Goal: Information Seeking & Learning: Understand process/instructions

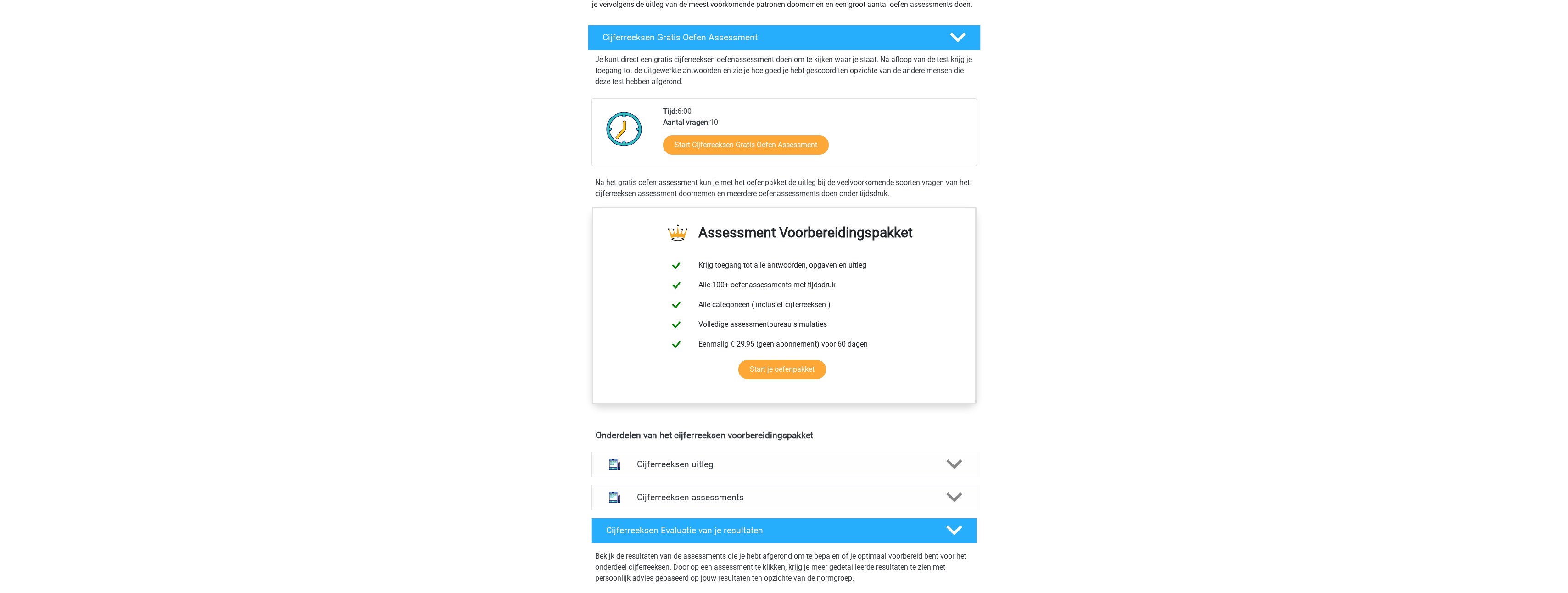
scroll to position [184, 0]
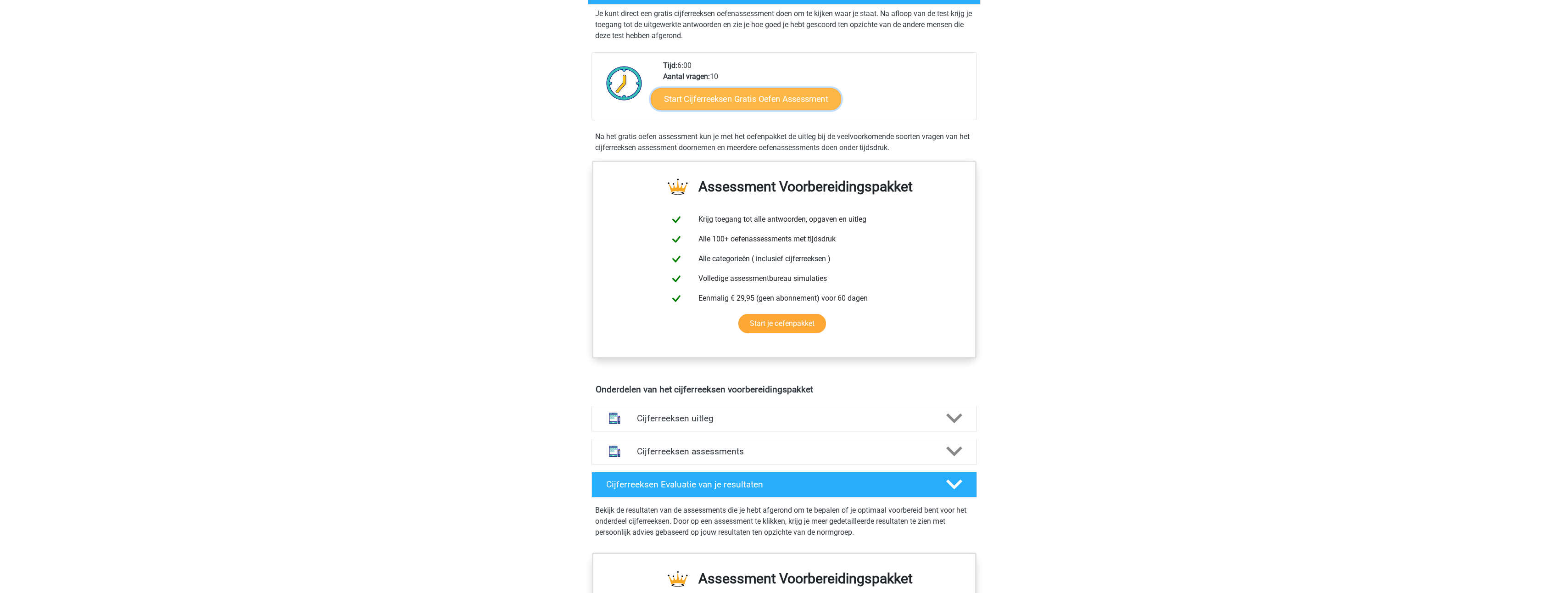
click at [709, 110] on link "Start Cijferreeksen Gratis Oefen Assessment" at bounding box center [746, 99] width 191 height 22
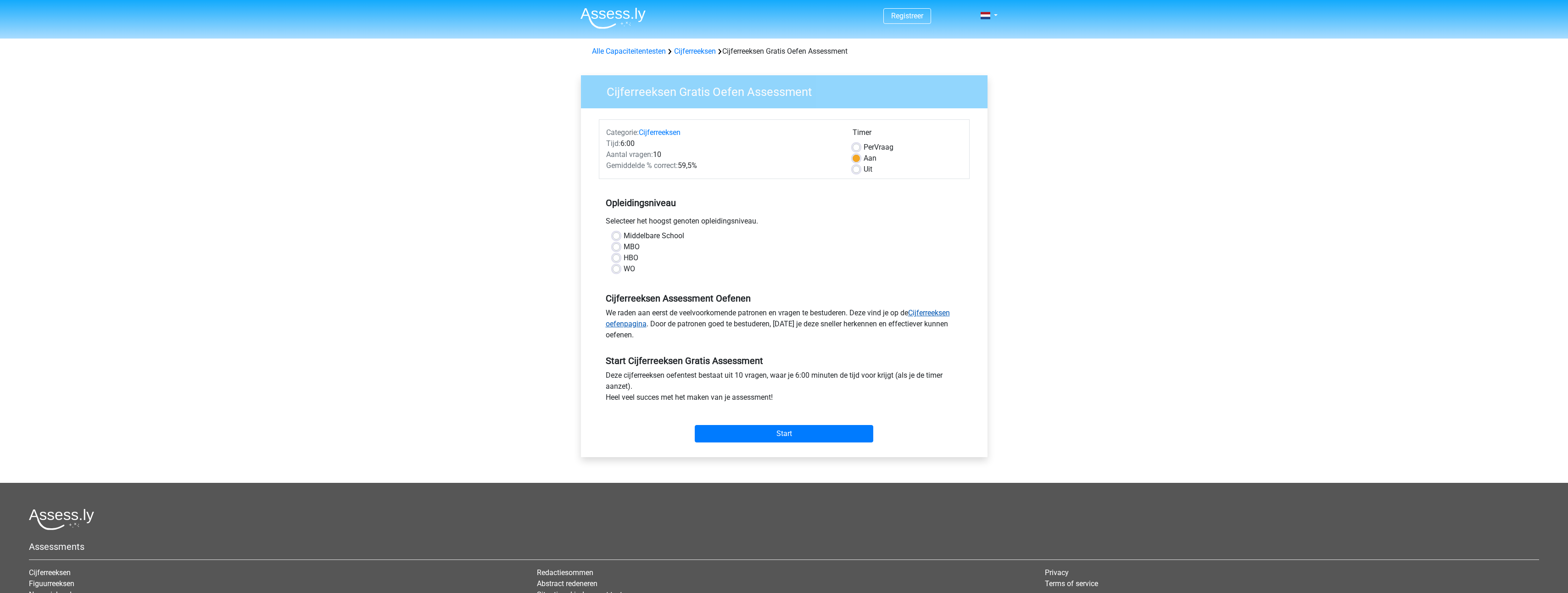
click at [631, 321] on link "Cijferreeksen oefenpagina" at bounding box center [777, 318] width 344 height 19
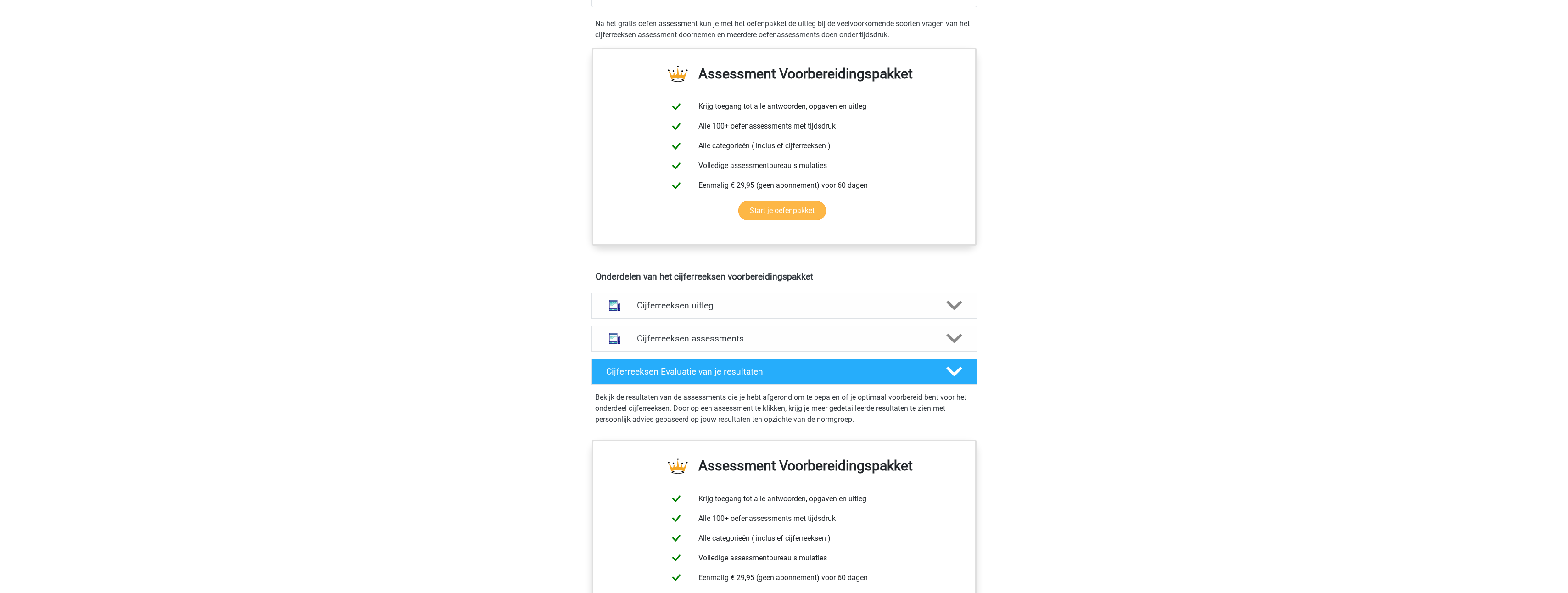
scroll to position [367, 0]
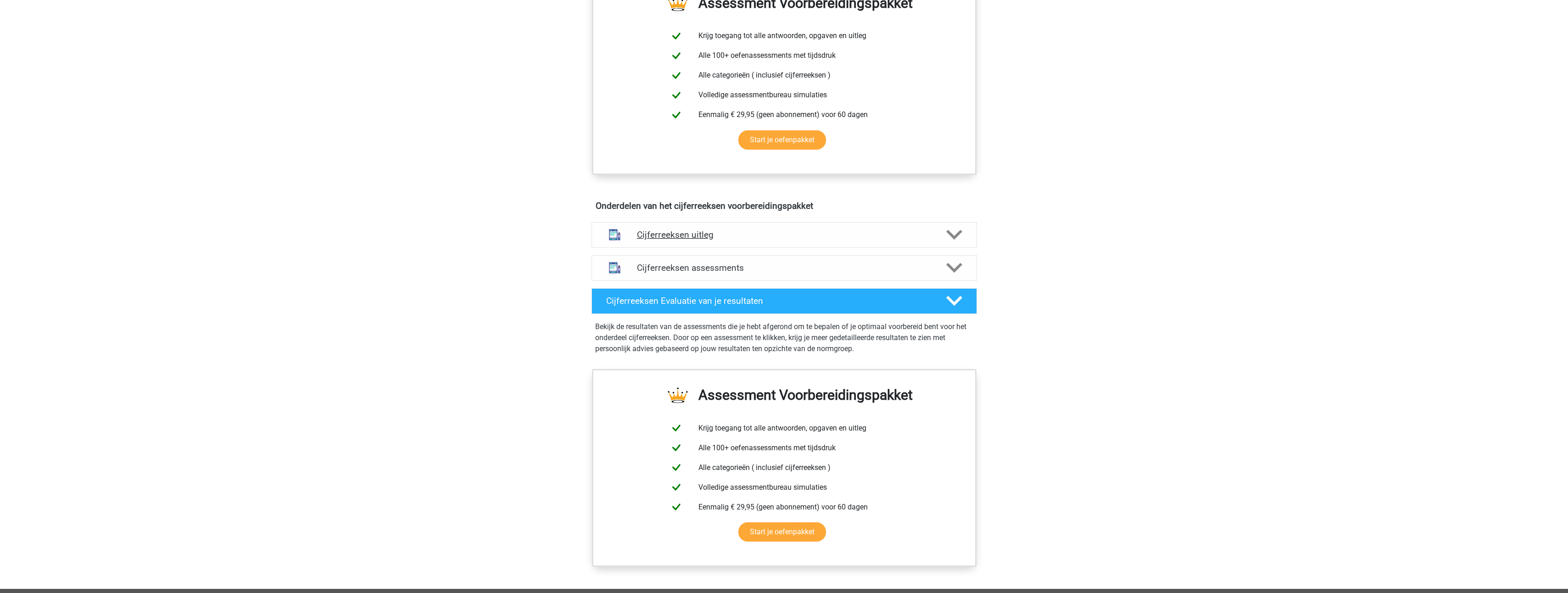
click at [640, 240] on h4 "Cijferreeksen uitleg" at bounding box center [784, 234] width 295 height 10
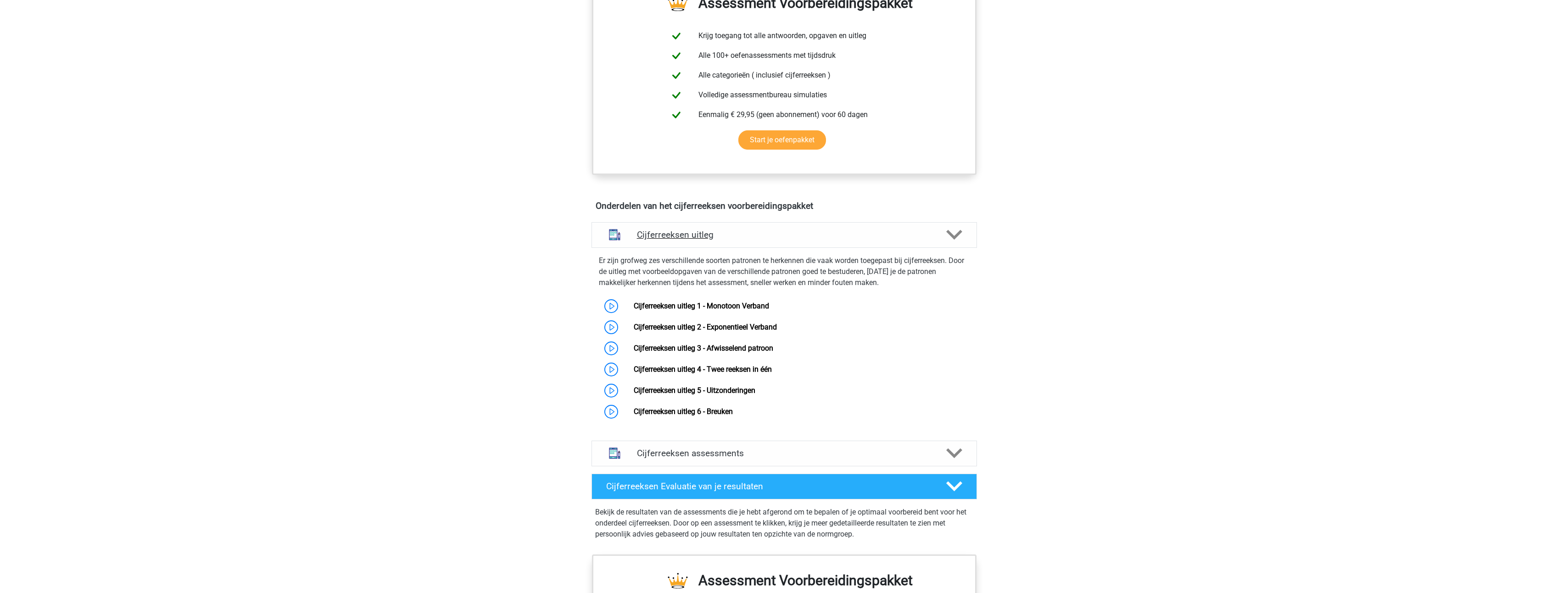
click at [640, 240] on h4 "Cijferreeksen uitleg" at bounding box center [784, 234] width 295 height 10
